Goal: Information Seeking & Learning: Understand process/instructions

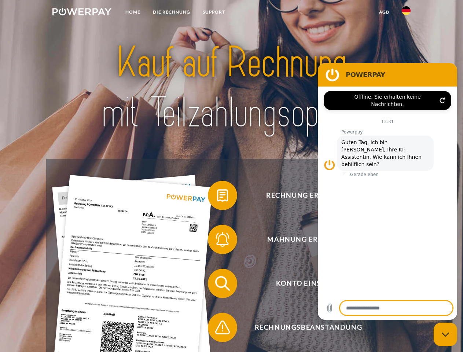
click at [82, 13] on img at bounding box center [81, 11] width 59 height 7
click at [406, 13] on img at bounding box center [406, 10] width 9 height 9
click at [384, 12] on link "agb" at bounding box center [384, 11] width 23 height 13
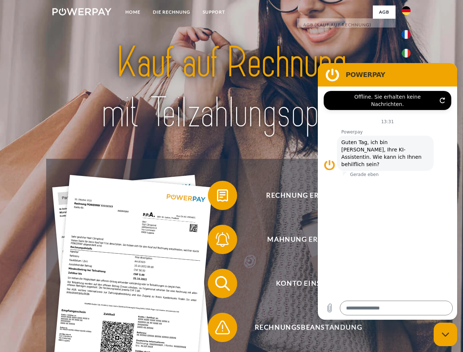
click at [217, 197] on span at bounding box center [211, 195] width 37 height 37
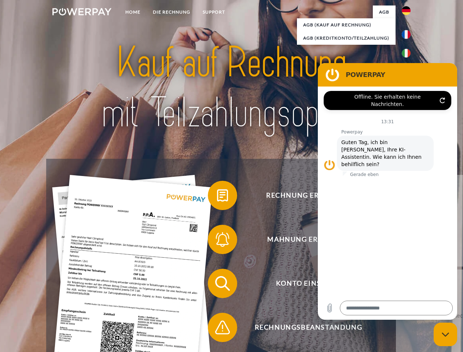
click at [217, 241] on span at bounding box center [211, 239] width 37 height 37
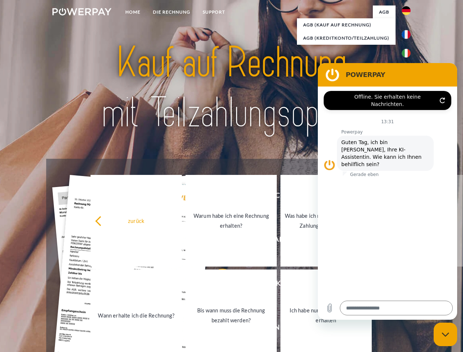
click at [217, 285] on link "Bis wann muss die Rechnung bezahlt werden?" at bounding box center [230, 315] width 91 height 92
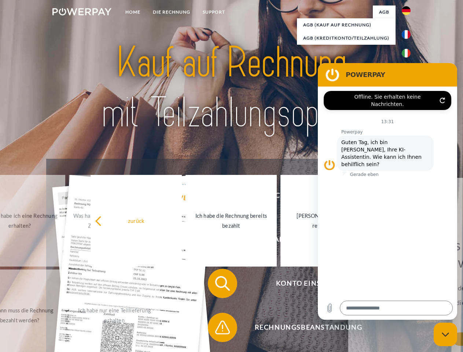
click at [217, 329] on span at bounding box center [211, 327] width 37 height 37
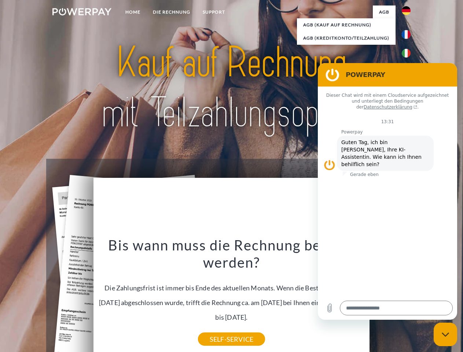
click at [445, 334] on icon "Messaging-Fenster schließen" at bounding box center [446, 334] width 8 height 5
type textarea "*"
